Goal: Information Seeking & Learning: Learn about a topic

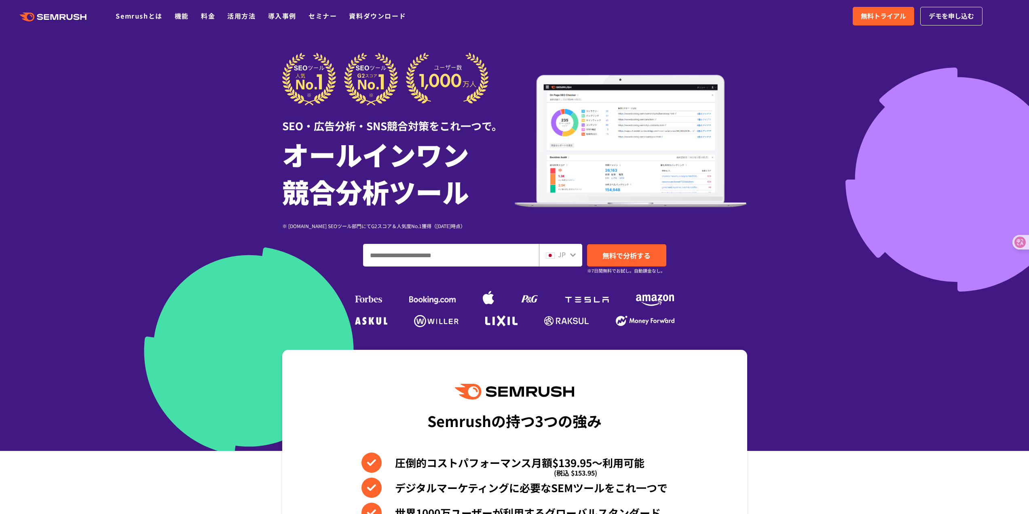
click at [564, 253] on span "JP" at bounding box center [562, 254] width 8 height 10
click at [572, 252] on icon at bounding box center [573, 254] width 6 height 6
click at [574, 256] on icon at bounding box center [573, 255] width 6 height 4
click at [568, 256] on div "JP" at bounding box center [559, 254] width 26 height 11
click at [556, 255] on div "JP" at bounding box center [559, 254] width 26 height 11
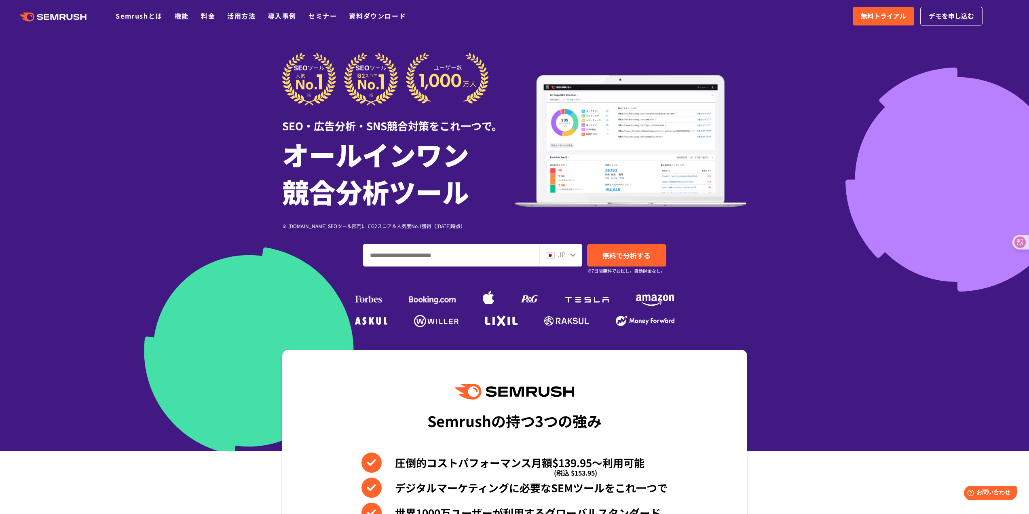
click at [547, 253] on img at bounding box center [550, 255] width 9 height 6
click at [1018, 244] on icon at bounding box center [1013, 242] width 11 height 11
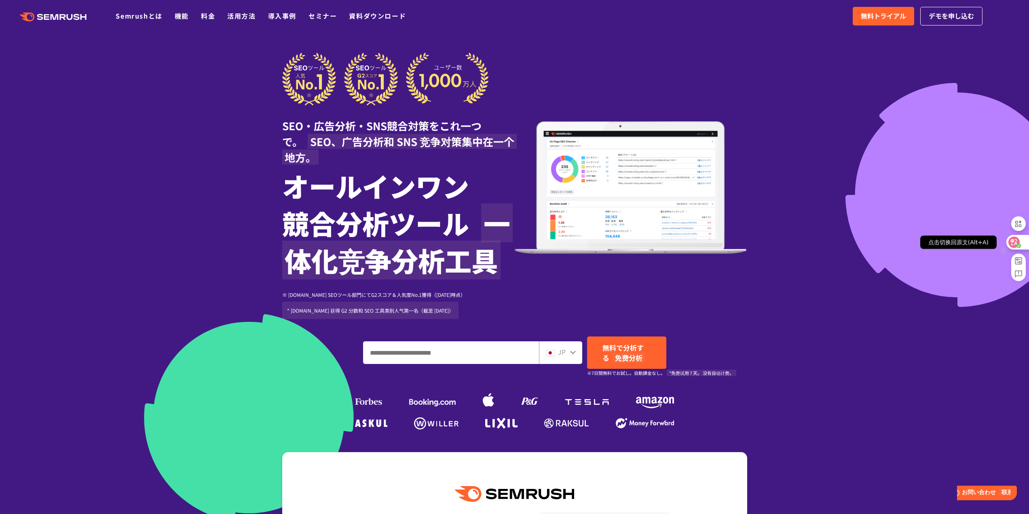
click at [1016, 241] on icon at bounding box center [1014, 242] width 7 height 6
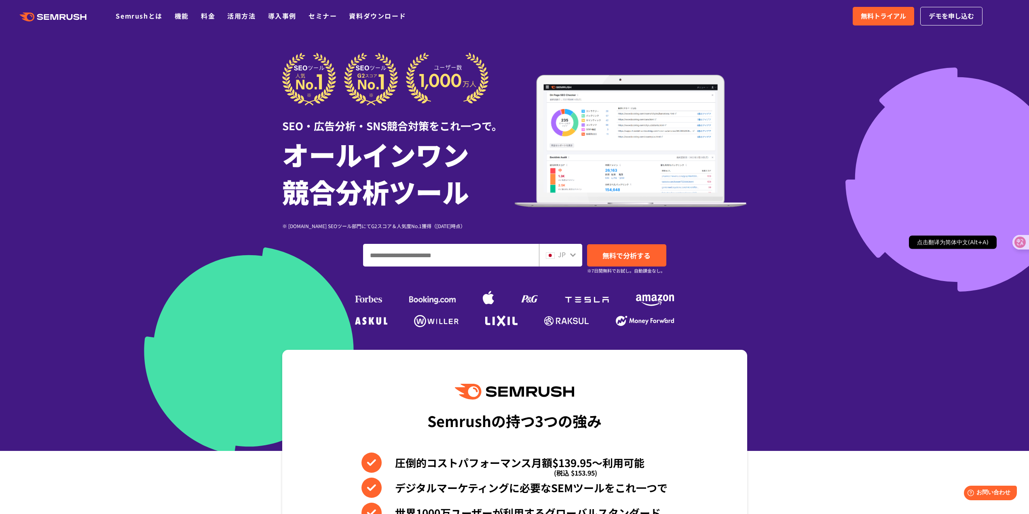
click at [1016, 241] on icon at bounding box center [1020, 242] width 8 height 8
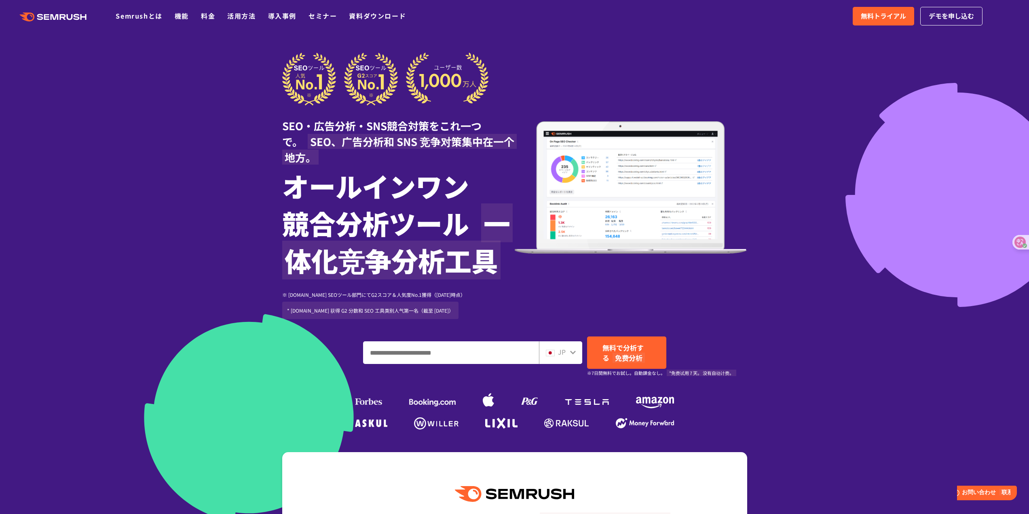
click at [566, 353] on div "JP" at bounding box center [559, 352] width 26 height 11
click at [574, 353] on icon at bounding box center [573, 352] width 6 height 6
click at [483, 353] on input "ドメイン、キーワードまたはURLを入力してください" at bounding box center [450, 353] width 175 height 22
